Goal: Information Seeking & Learning: Learn about a topic

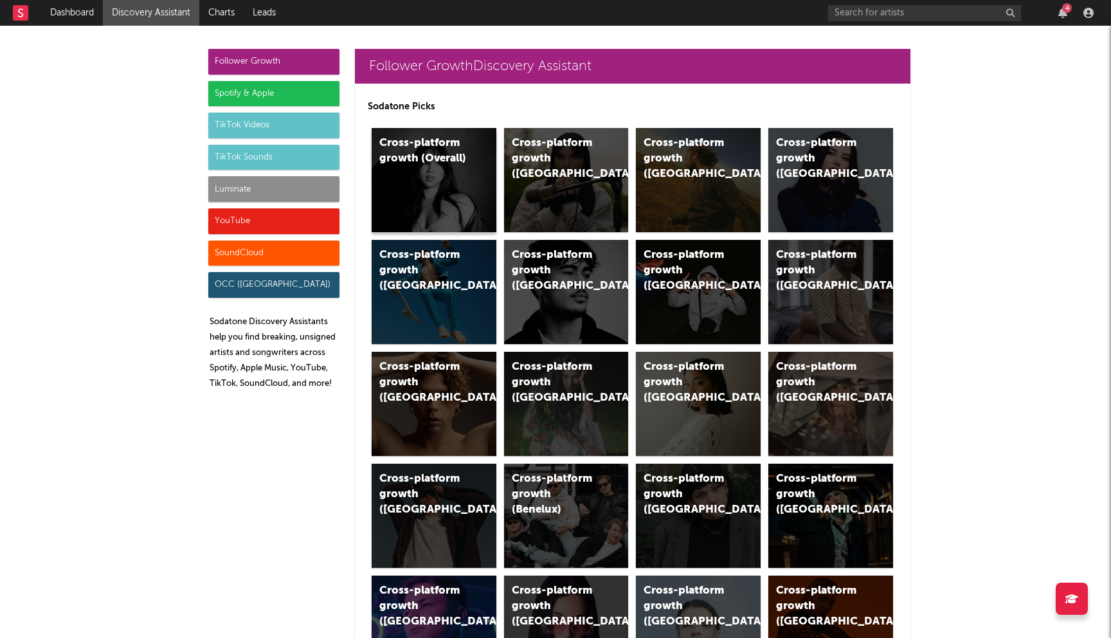
click at [446, 167] on div "Cross-platform growth (Overall)" at bounding box center [434, 180] width 125 height 104
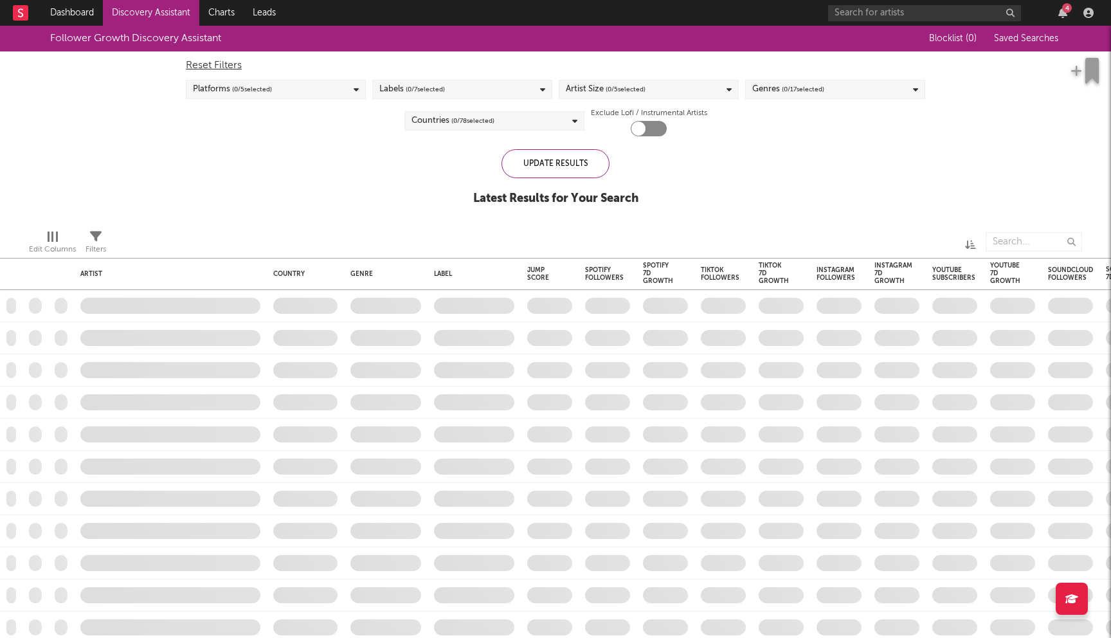
checkbox input "true"
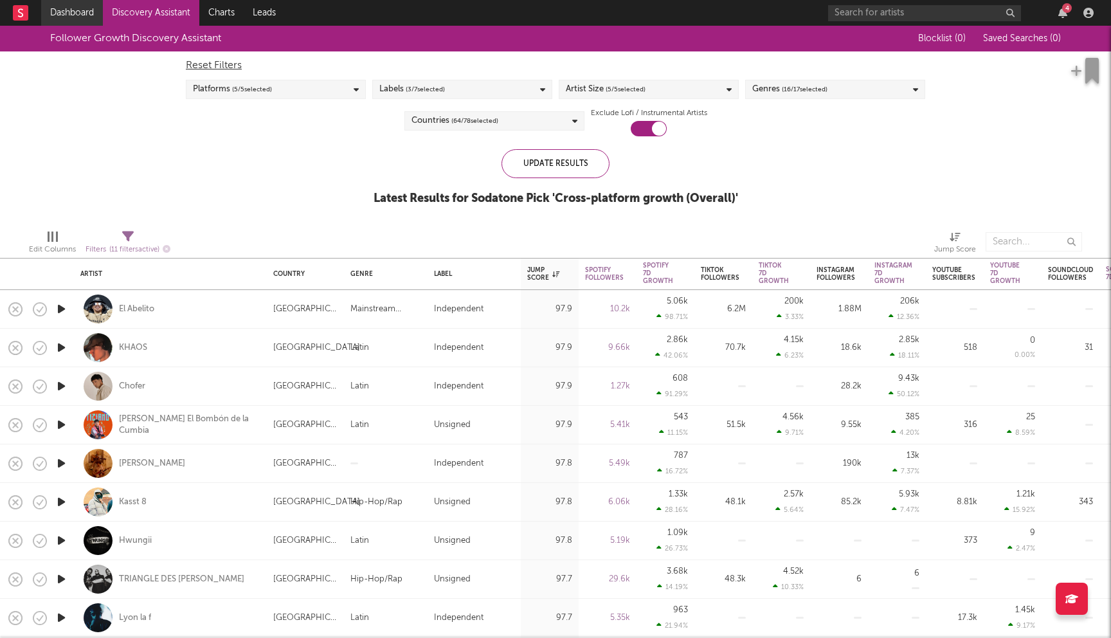
click at [73, 3] on link "Dashboard" at bounding box center [72, 13] width 62 height 26
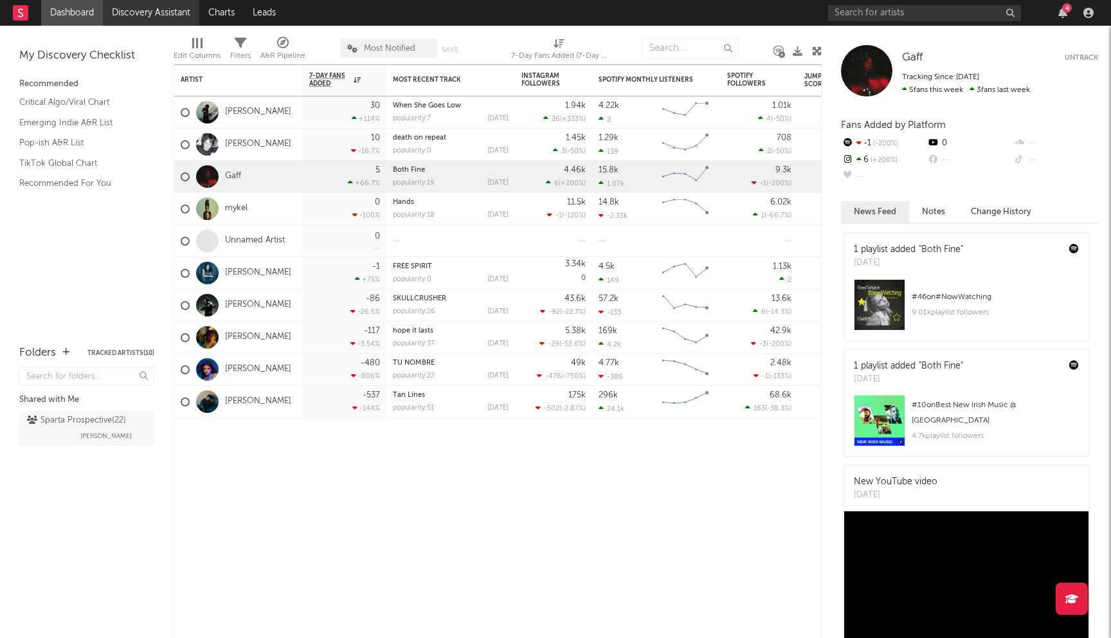
click at [149, 23] on link "Discovery Assistant" at bounding box center [151, 13] width 96 height 26
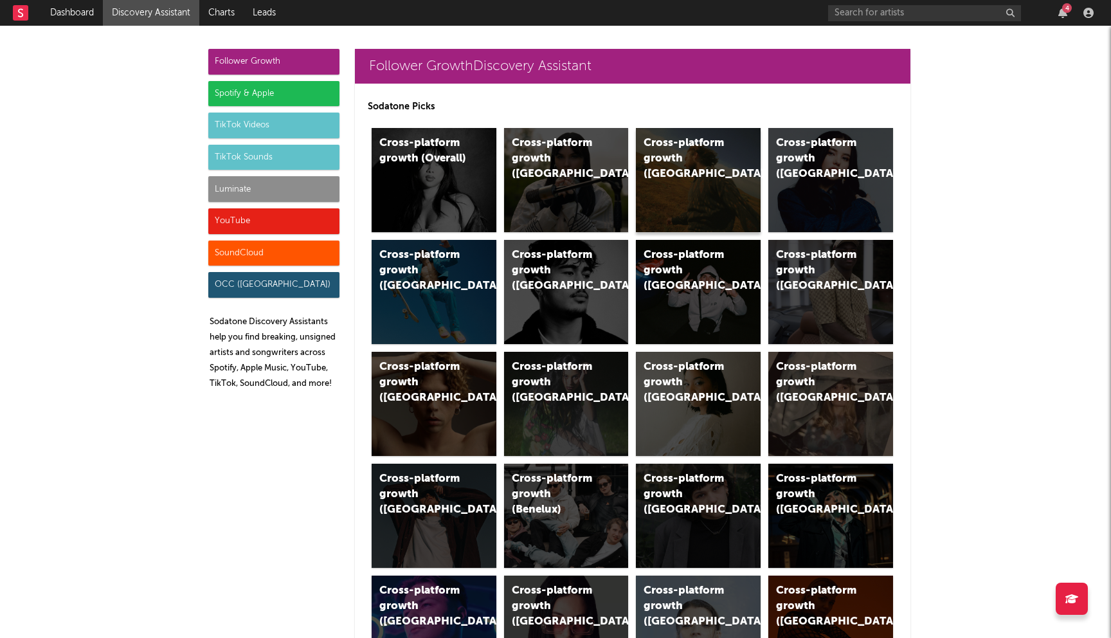
click at [690, 204] on div "Cross-platform growth (US)" at bounding box center [698, 180] width 125 height 104
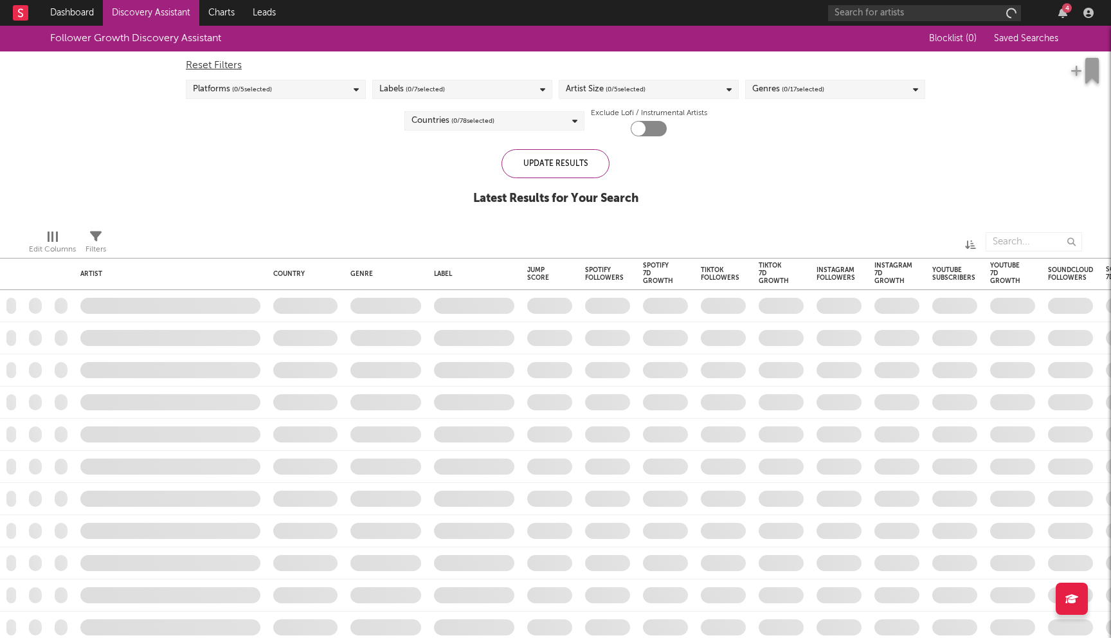
checkbox input "true"
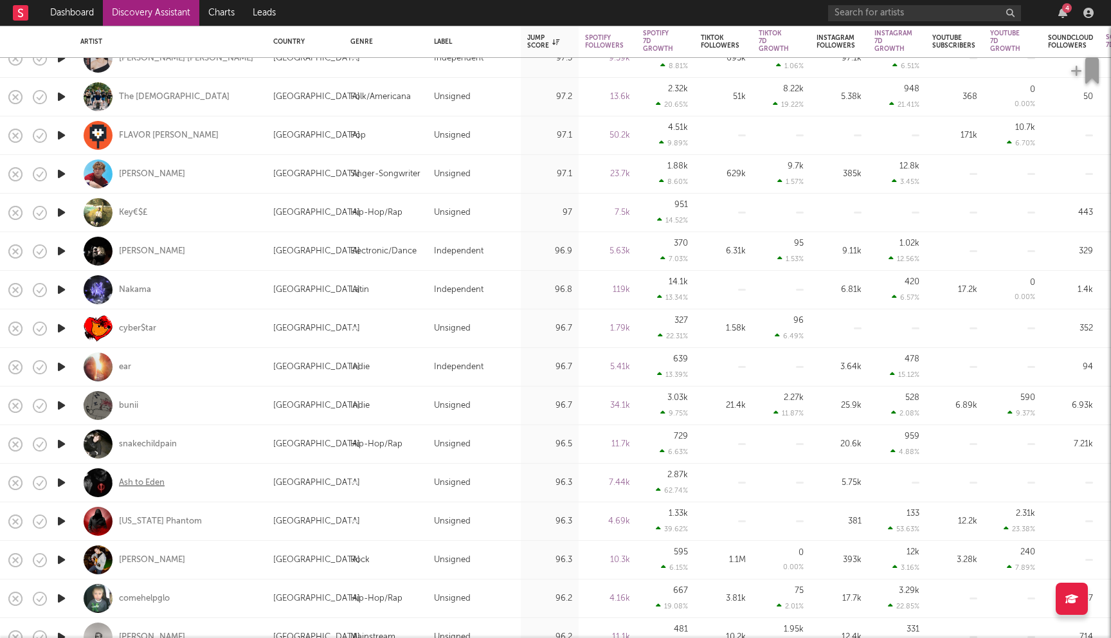
click at [152, 485] on div "Ash to Eden" at bounding box center [142, 483] width 46 height 12
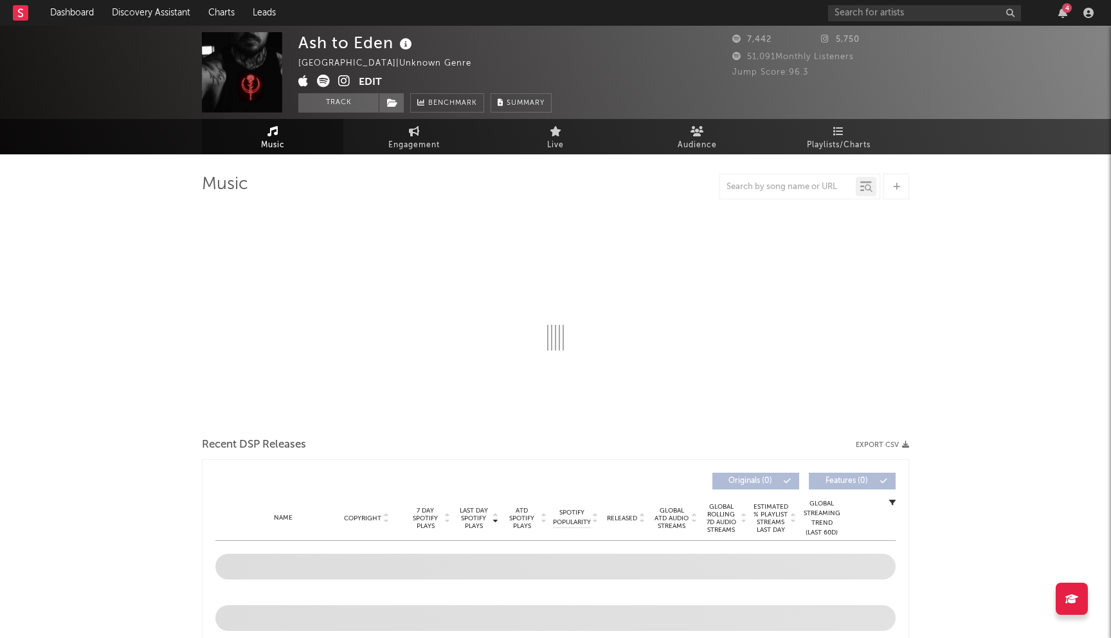
select select "1w"
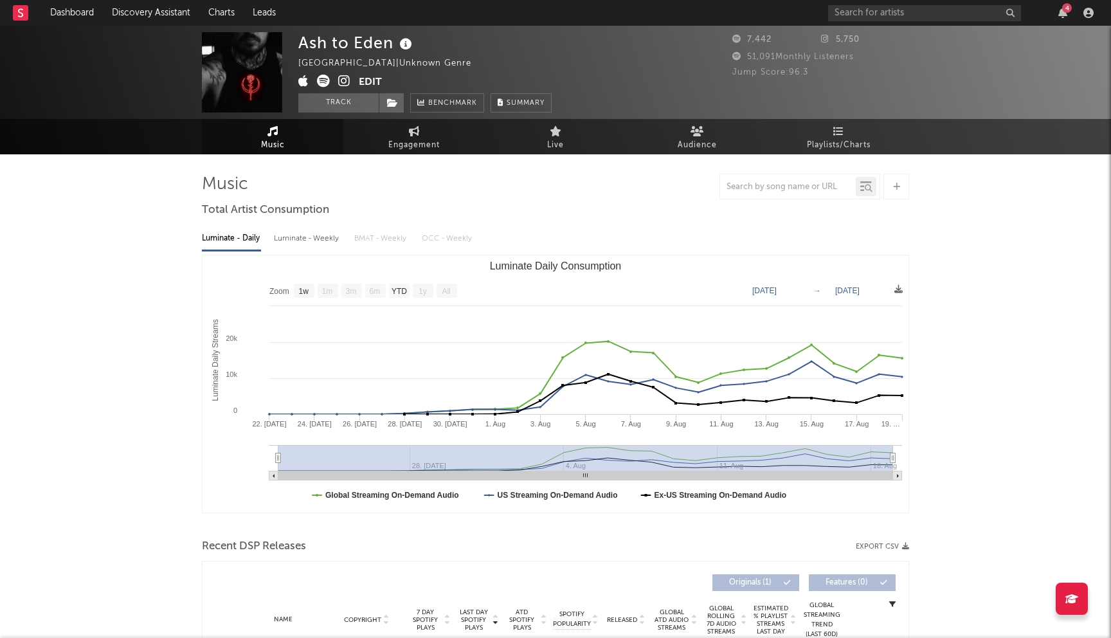
click at [342, 81] on icon at bounding box center [344, 81] width 12 height 13
